Goal: Browse casually

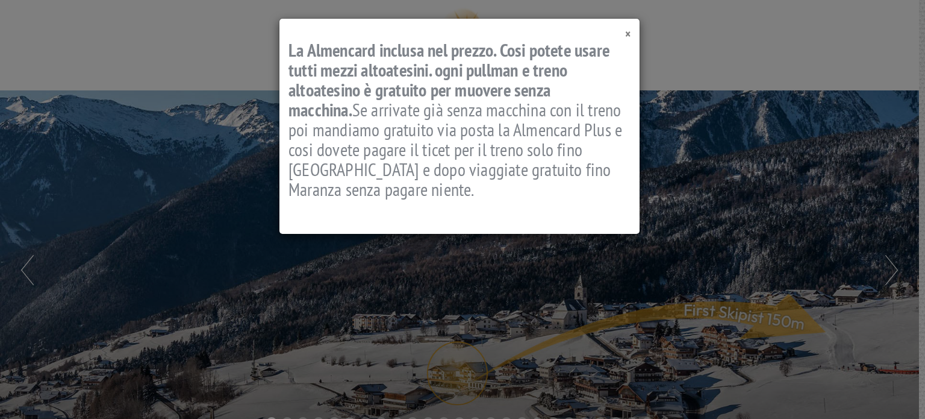
click at [626, 33] on span "×" at bounding box center [627, 34] width 5 height 16
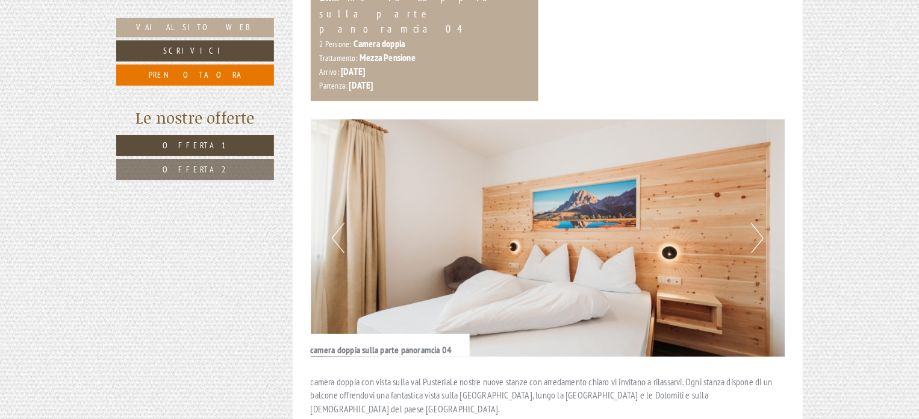
scroll to position [661, 0]
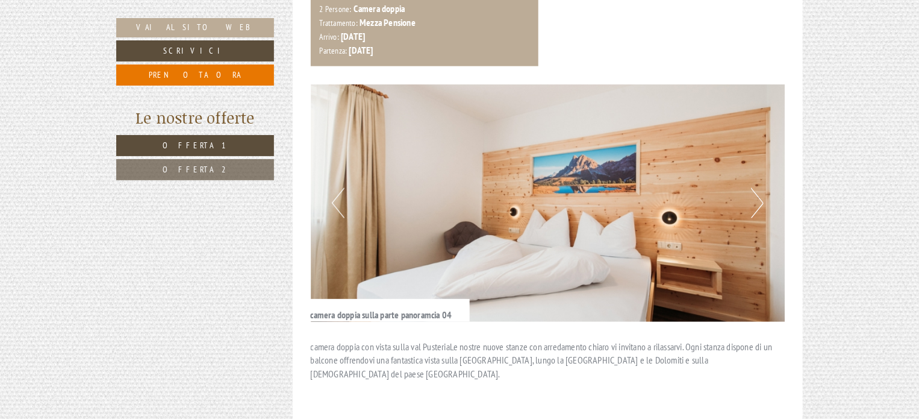
click at [756, 188] on button "Next" at bounding box center [757, 203] width 13 height 30
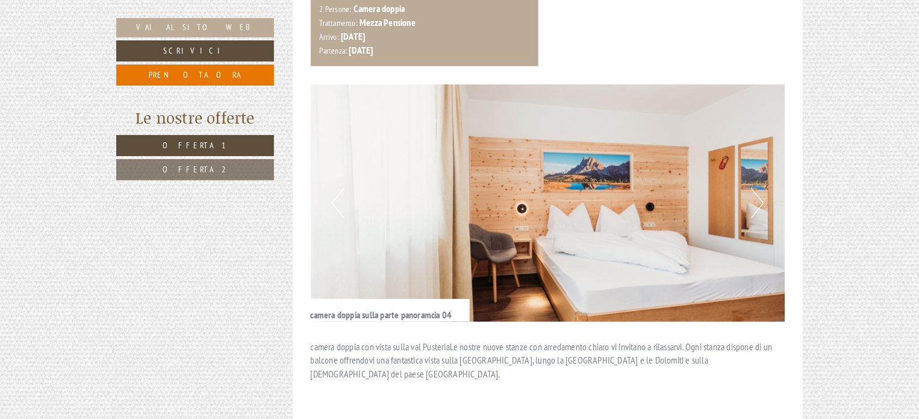
click at [756, 188] on button "Next" at bounding box center [757, 203] width 13 height 30
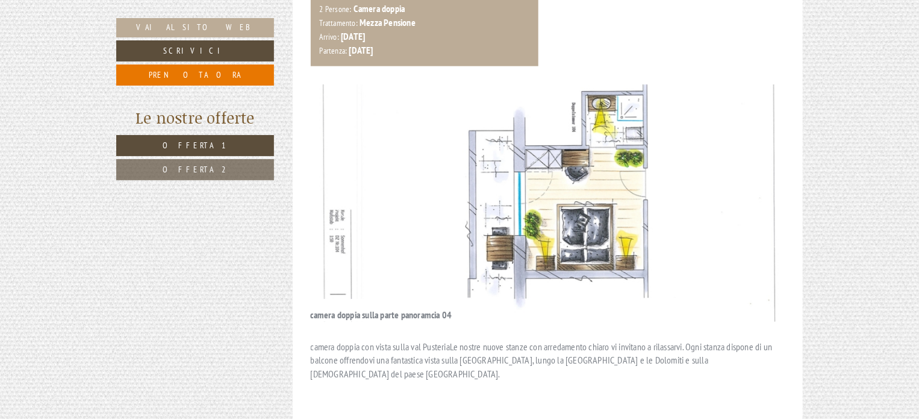
click at [756, 188] on button "Next" at bounding box center [757, 203] width 13 height 30
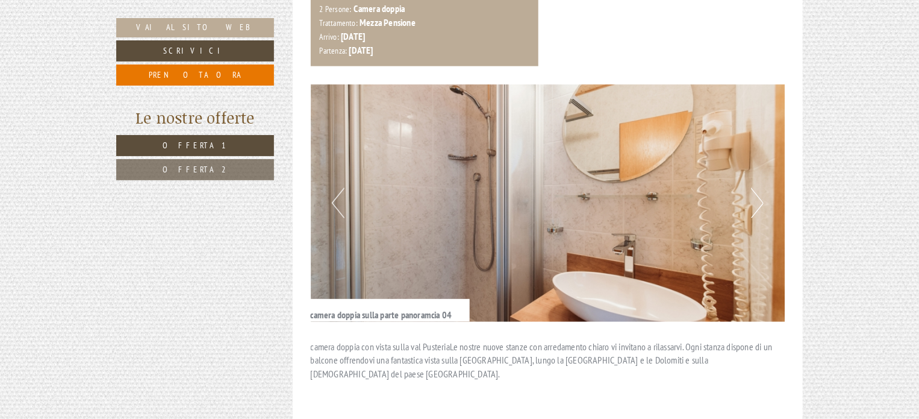
click at [756, 188] on button "Next" at bounding box center [757, 203] width 13 height 30
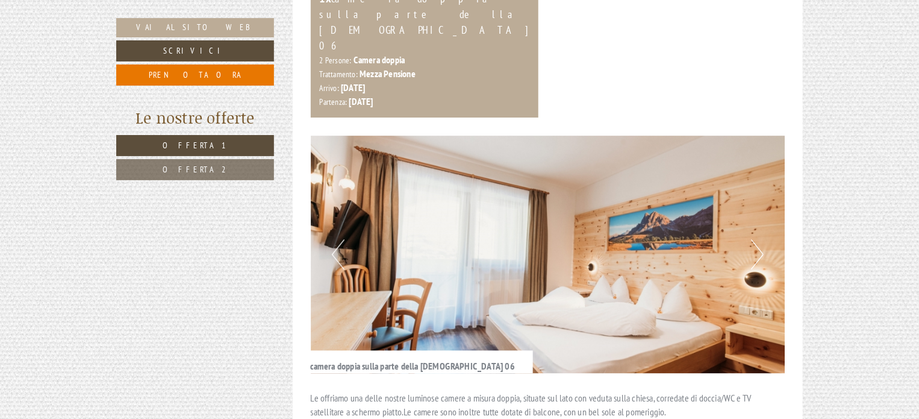
scroll to position [1444, 0]
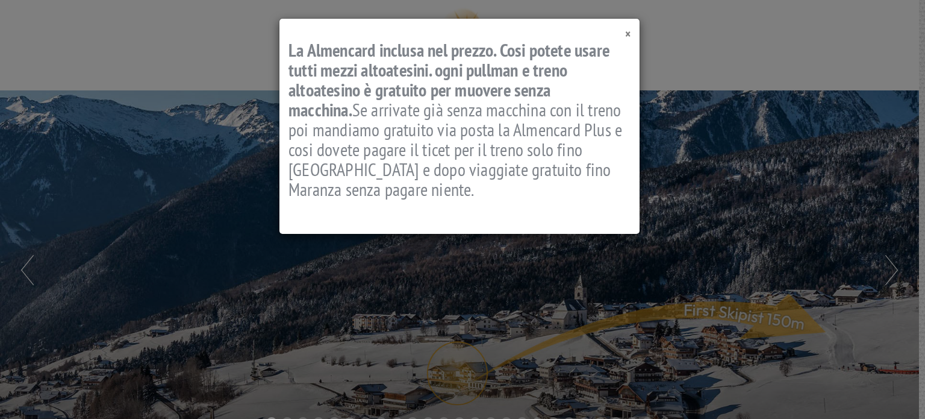
click at [627, 31] on span "×" at bounding box center [627, 34] width 5 height 16
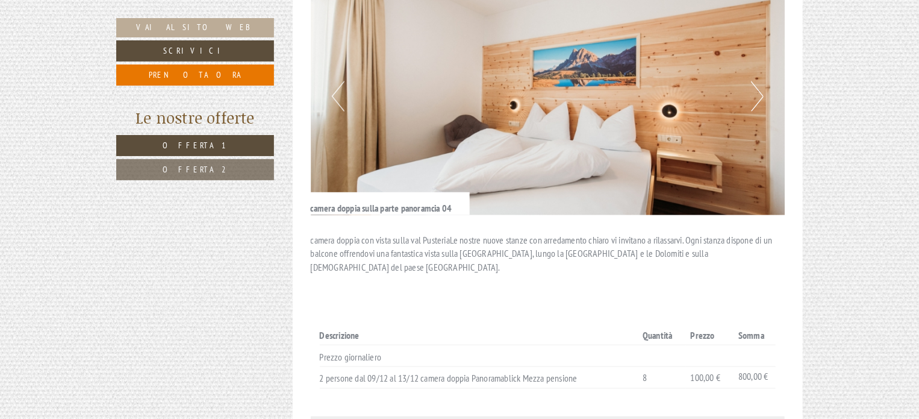
scroll to position [783, 0]
